Goal: Transaction & Acquisition: Purchase product/service

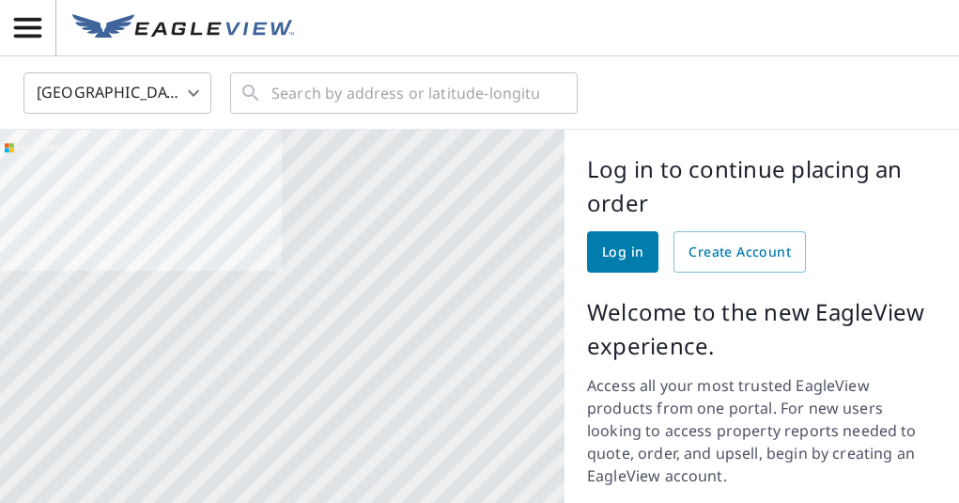
click at [30, 21] on icon "button" at bounding box center [27, 28] width 27 height 20
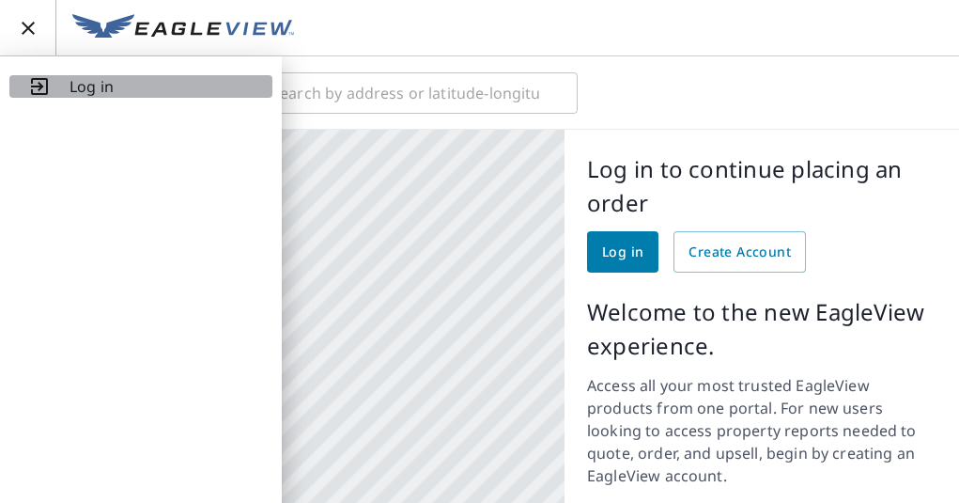
click at [67, 86] on span "Log in" at bounding box center [140, 86] width 225 height 23
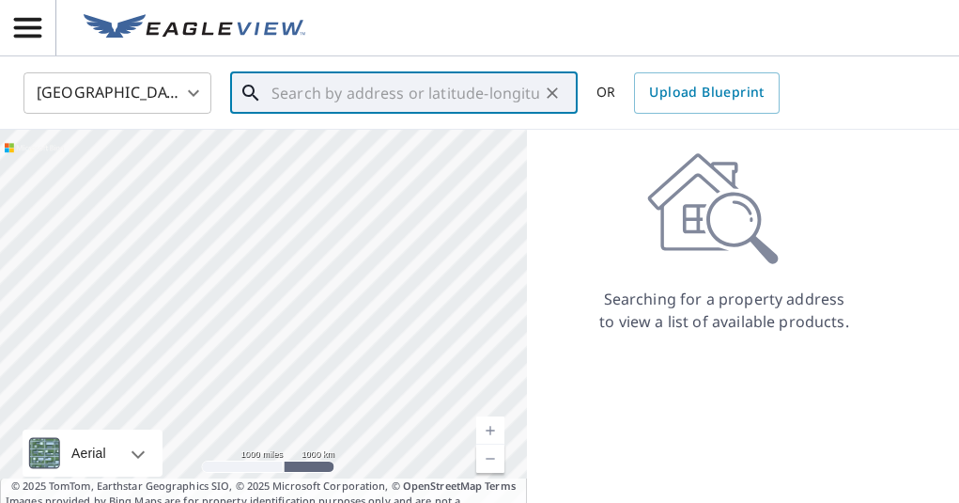
click at [384, 92] on input "text" at bounding box center [405, 93] width 268 height 53
click at [295, 85] on input "text" at bounding box center [405, 93] width 268 height 53
paste input "13 Morris Place, Ocean Port"
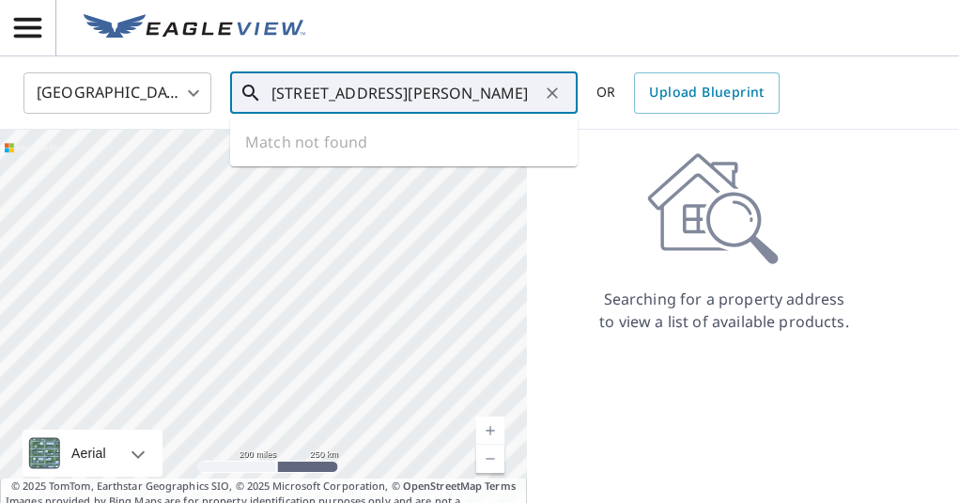
type input "13 Morris Place, Ocean Port"
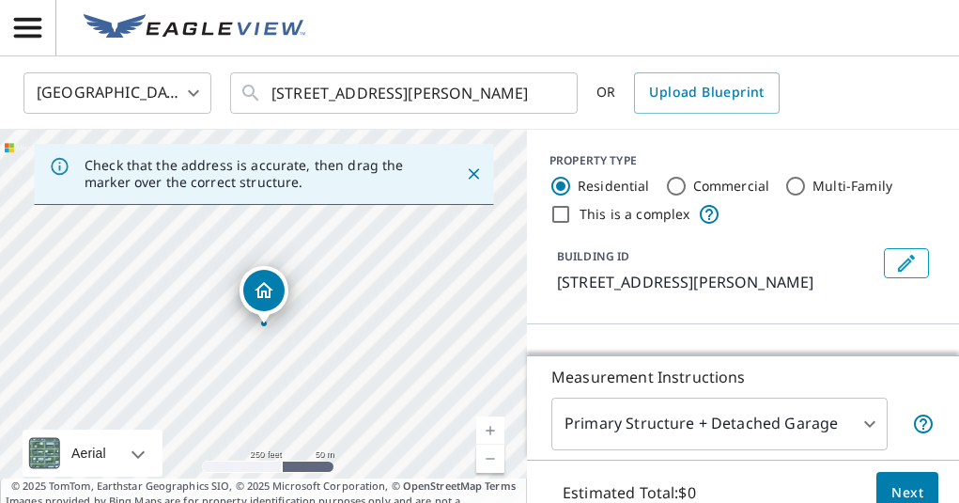
click at [492, 428] on link "Current Level 17, Zoom In" at bounding box center [490, 430] width 28 height 28
click at [492, 428] on link "Current Level 17.669122948385155, Zoom In" at bounding box center [490, 430] width 28 height 28
click at [492, 428] on link "Current Level 18, Zoom In" at bounding box center [490, 430] width 28 height 28
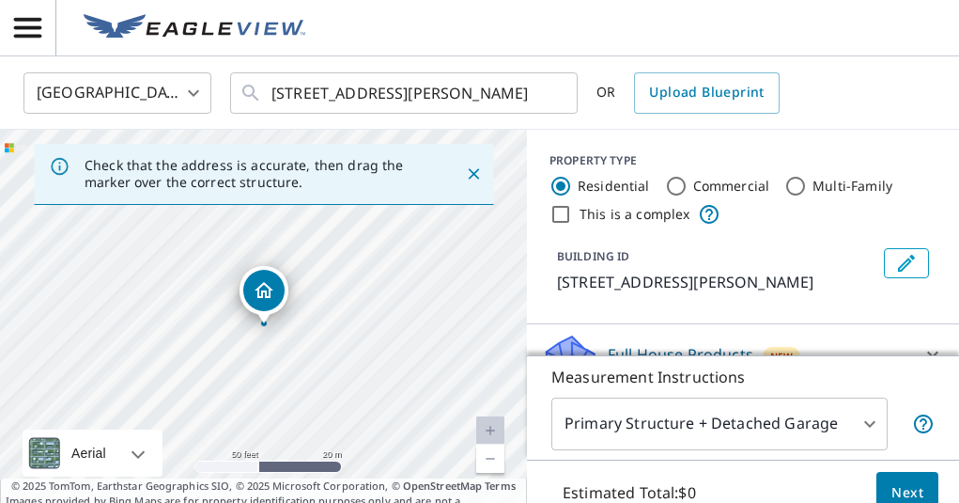
click at [492, 428] on link "Current Level 19, Zoom In Disabled" at bounding box center [490, 430] width 28 height 28
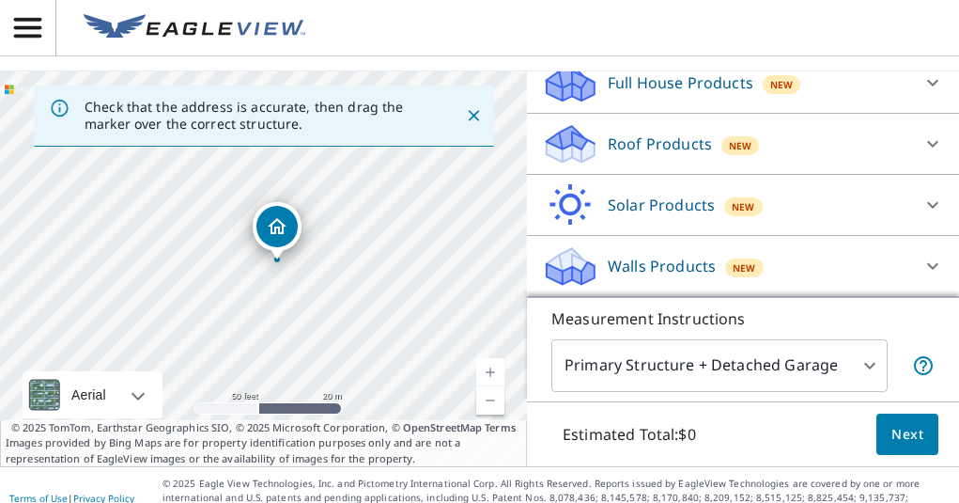
scroll to position [61, 0]
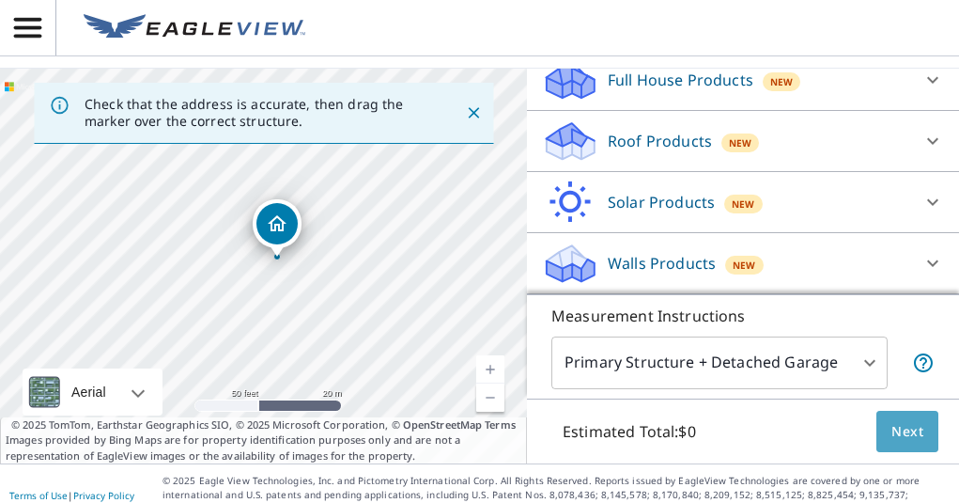
click at [906, 444] on button "Next" at bounding box center [908, 432] width 62 height 42
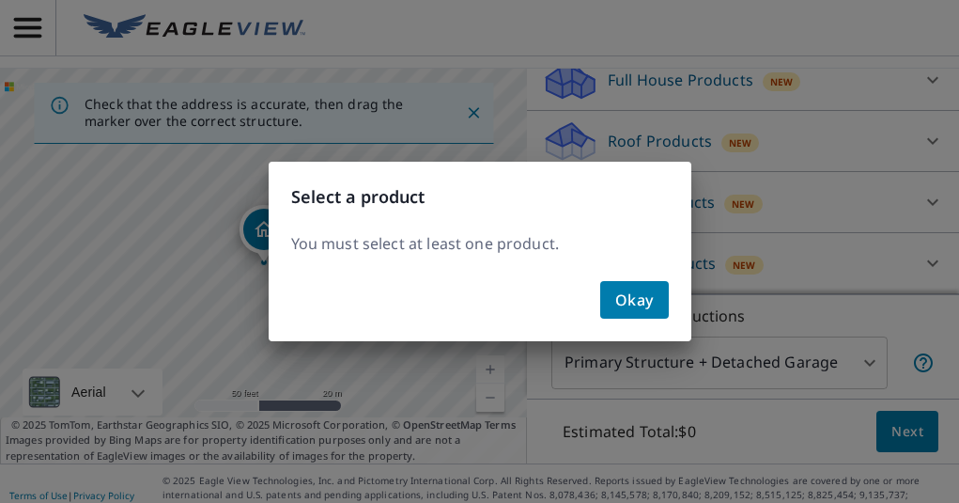
click at [633, 303] on span "Okay" at bounding box center [634, 300] width 39 height 26
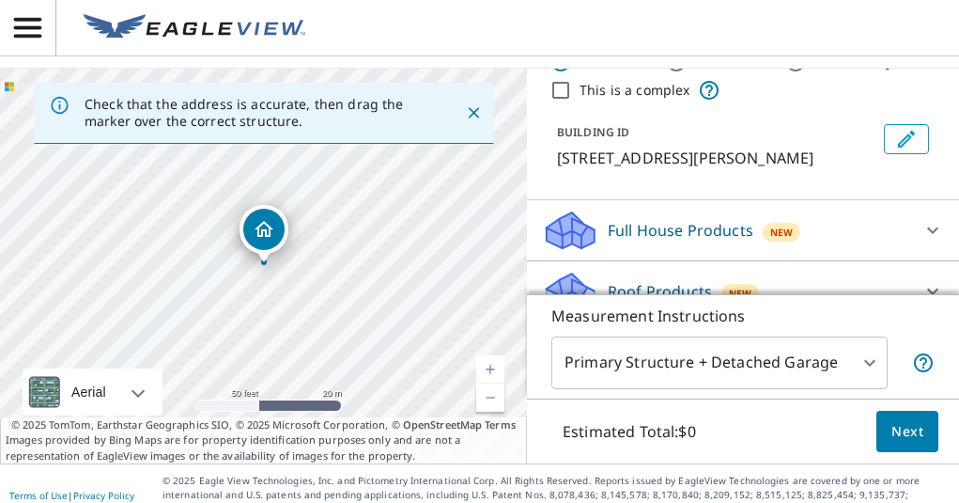
scroll to position [85, 0]
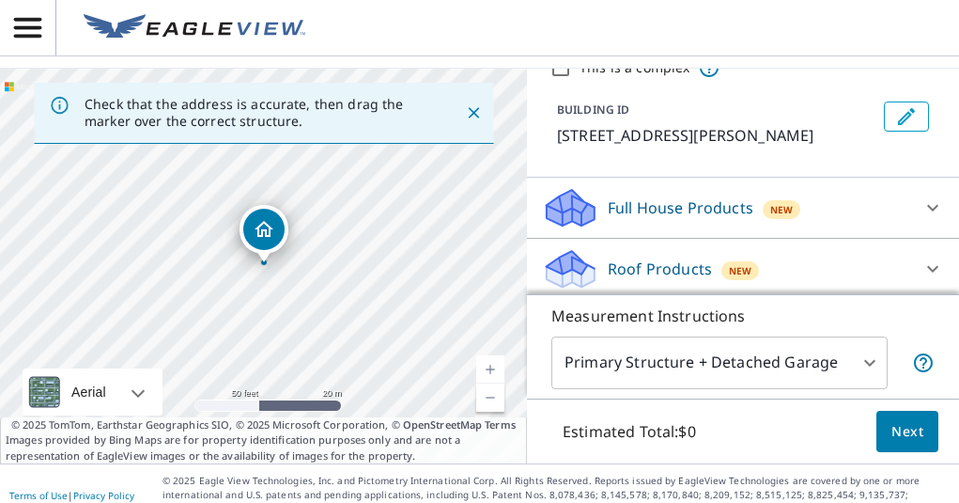
click at [833, 210] on div "Full House Products New" at bounding box center [726, 208] width 368 height 44
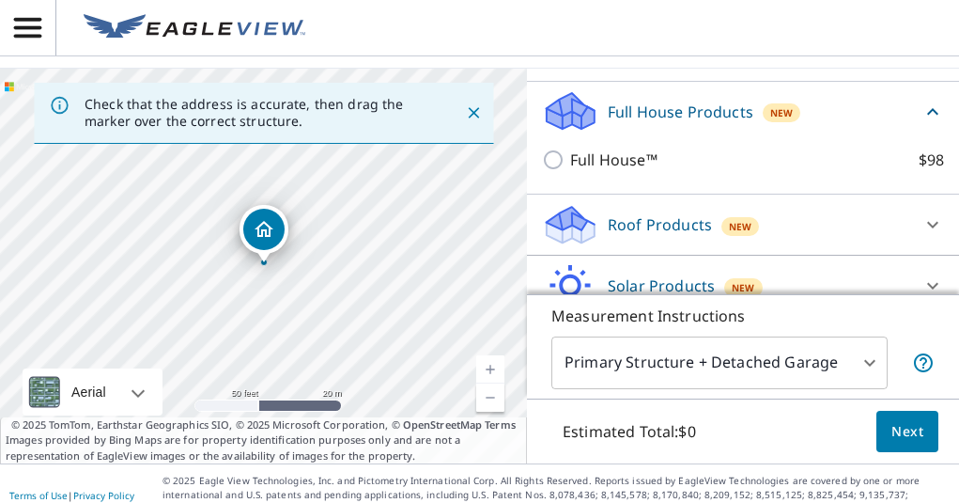
scroll to position [182, 0]
click at [833, 210] on div "Roof Products New" at bounding box center [726, 224] width 368 height 44
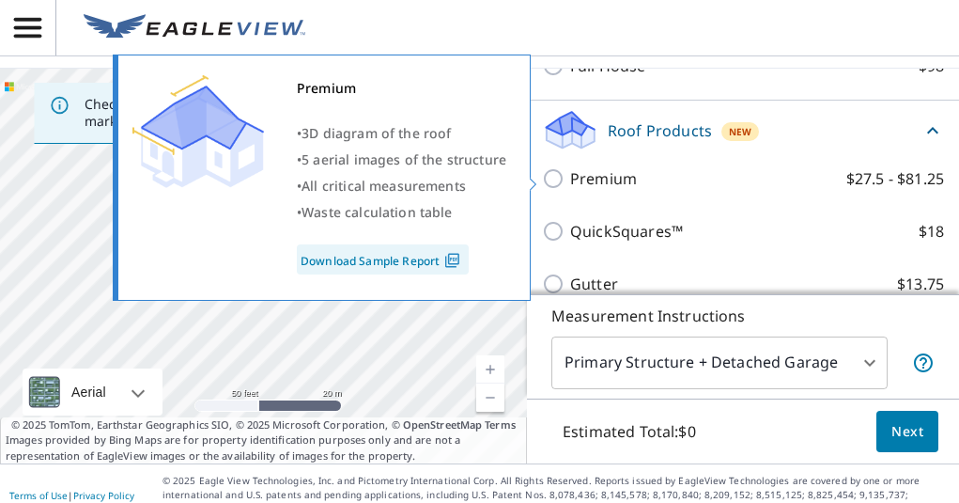
scroll to position [276, 0]
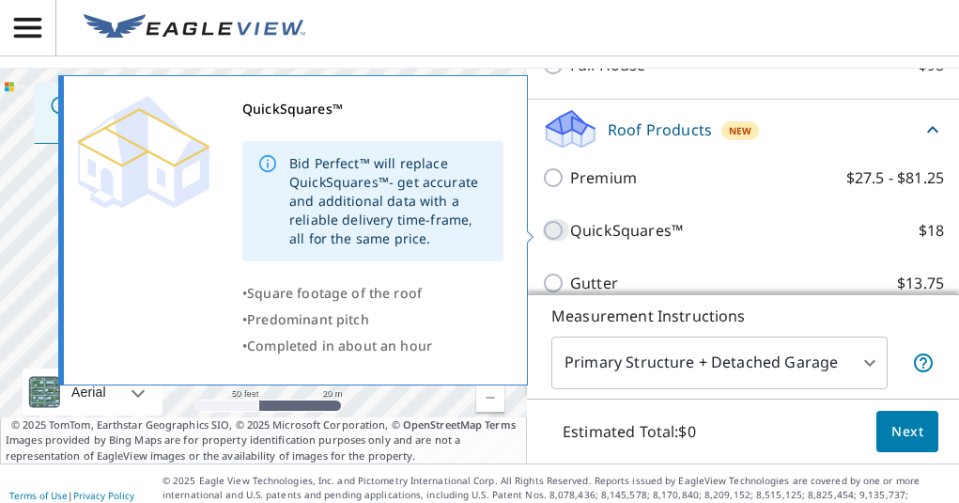
click at [548, 234] on input "QuickSquares™ $18" at bounding box center [556, 230] width 28 height 23
checkbox input "true"
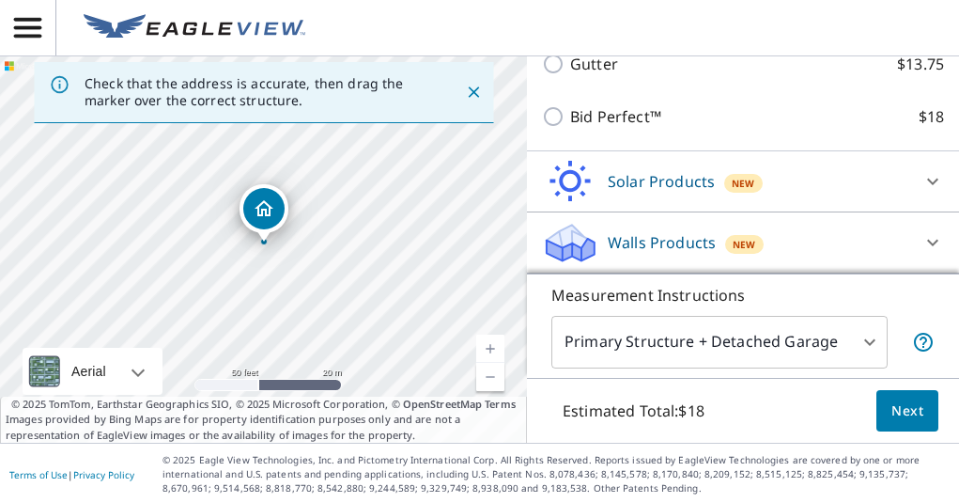
scroll to position [84, 0]
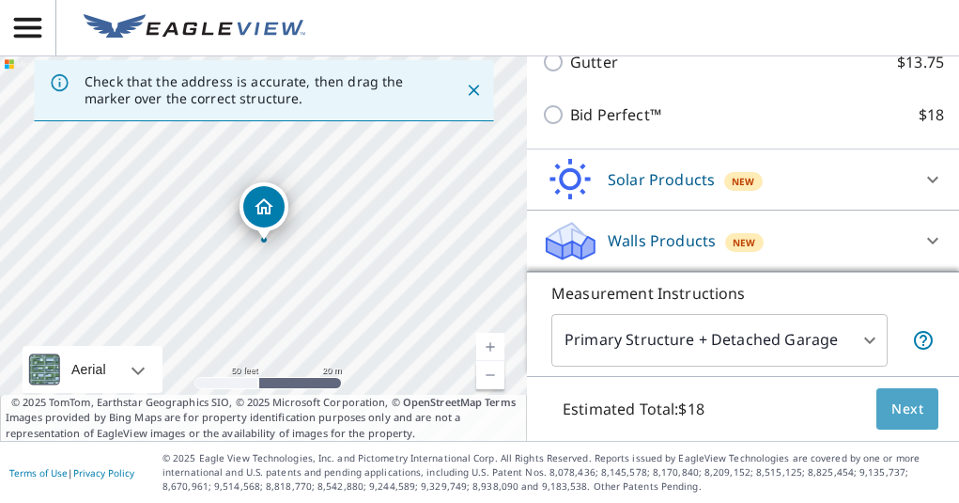
click at [908, 410] on span "Next" at bounding box center [908, 408] width 32 height 23
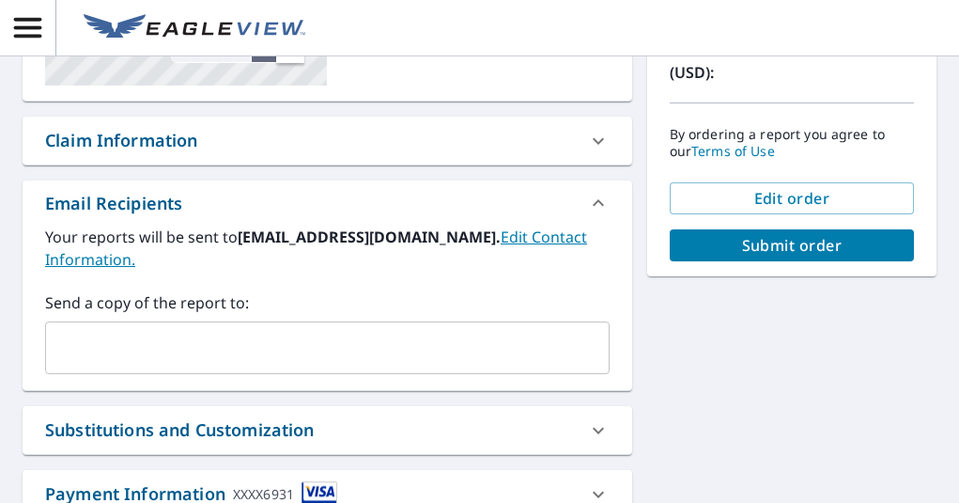
scroll to position [402, 0]
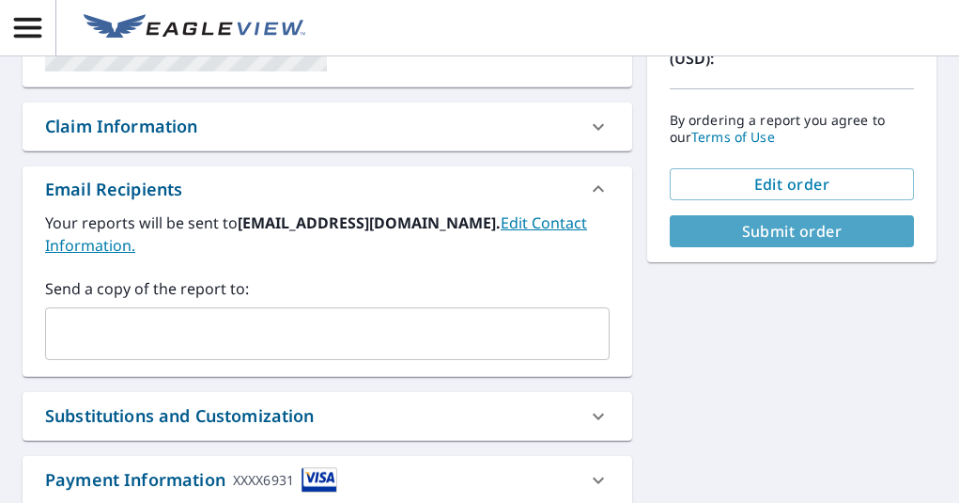
click at [813, 227] on span "Submit order" at bounding box center [792, 231] width 214 height 21
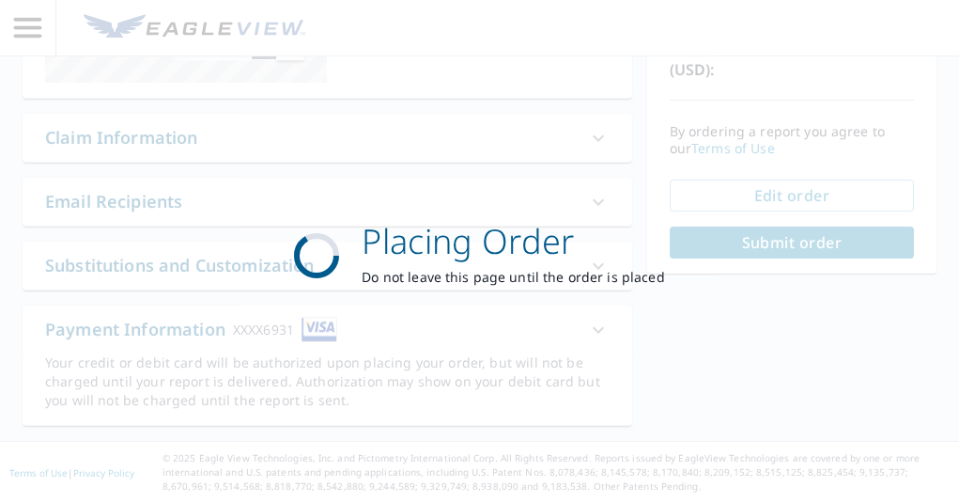
scroll to position [0, 0]
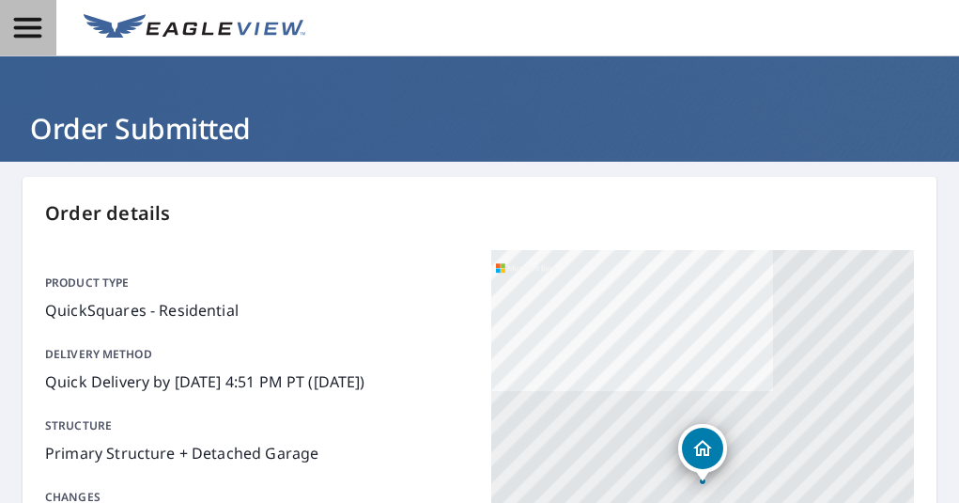
click at [21, 38] on icon "button" at bounding box center [27, 28] width 27 height 20
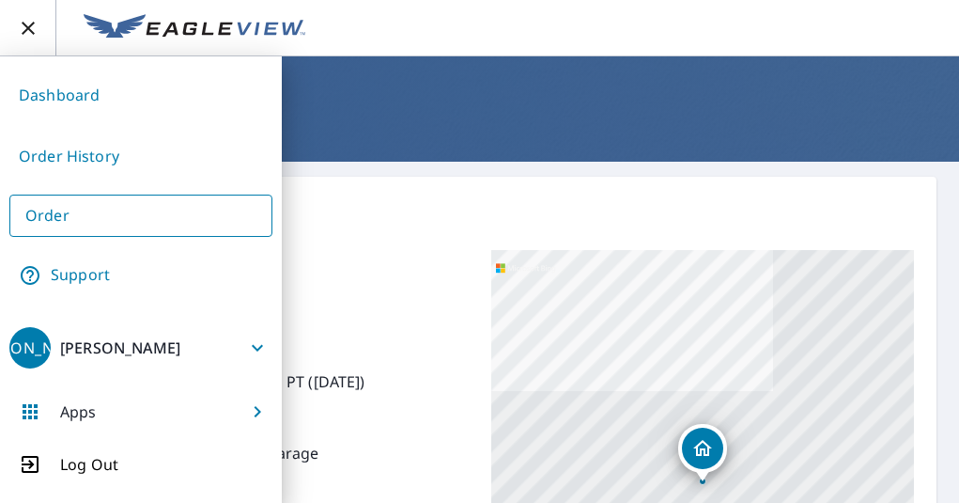
scroll to position [8, 0]
click at [350, 276] on p "Product type" at bounding box center [257, 282] width 424 height 17
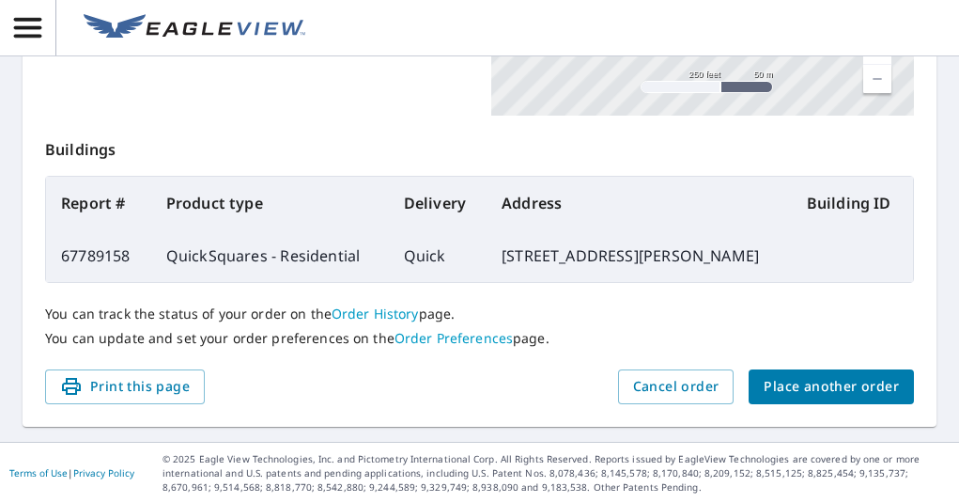
scroll to position [0, 0]
